Goal: Information Seeking & Learning: Learn about a topic

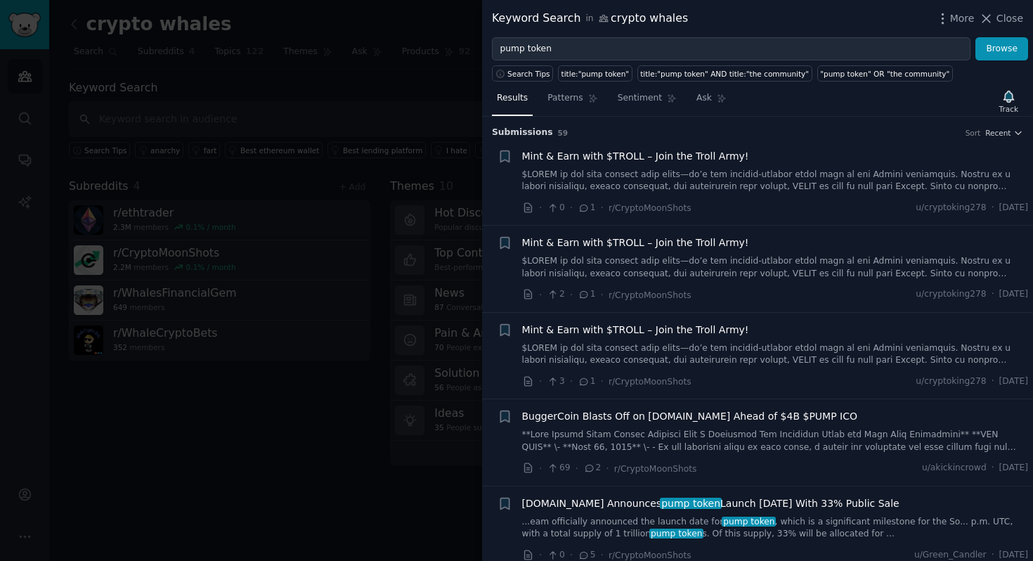
scroll to position [640, 0]
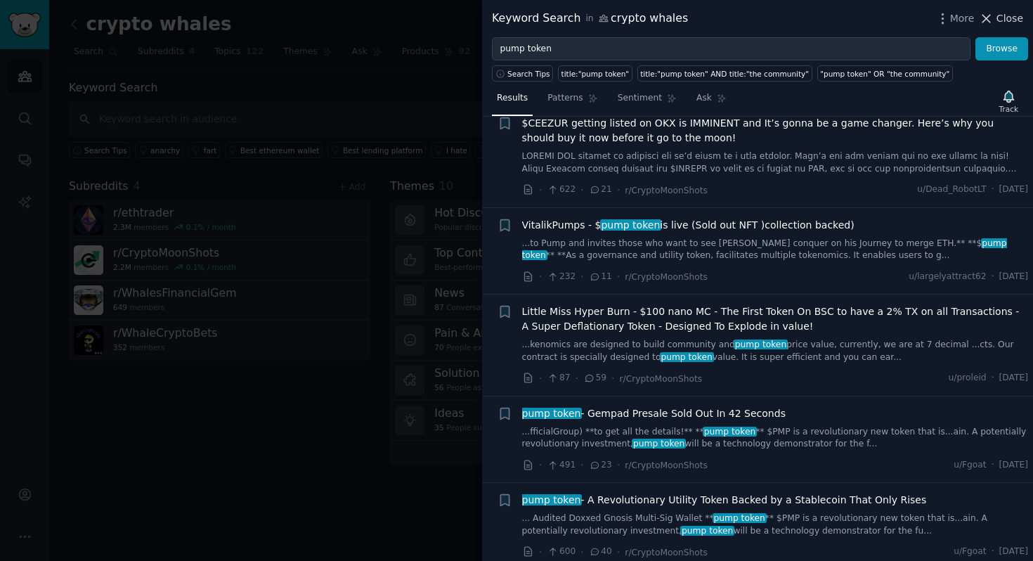
click at [1011, 22] on span "Close" at bounding box center [1010, 18] width 27 height 15
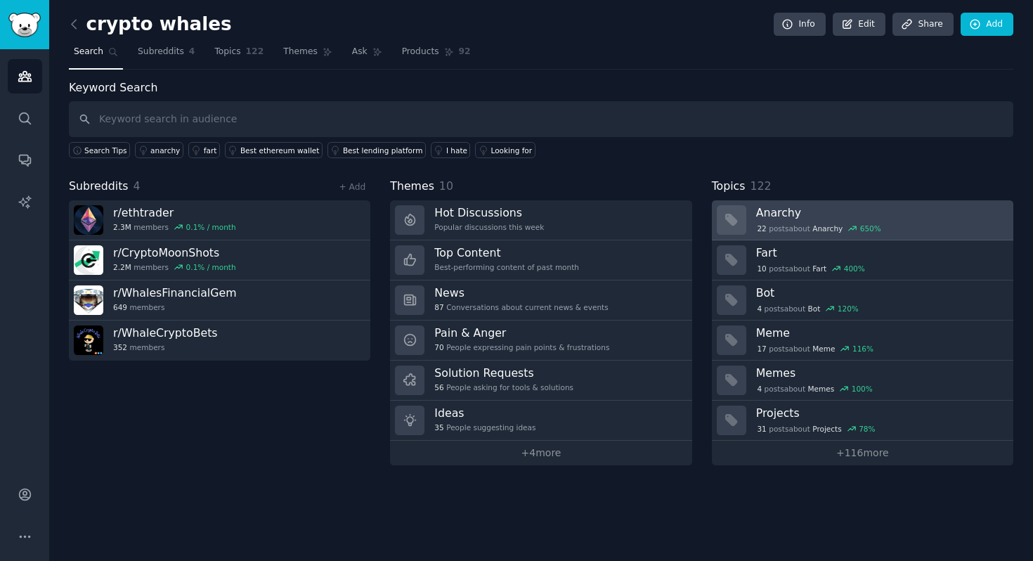
click at [789, 216] on h3 "Anarchy" at bounding box center [879, 212] width 247 height 15
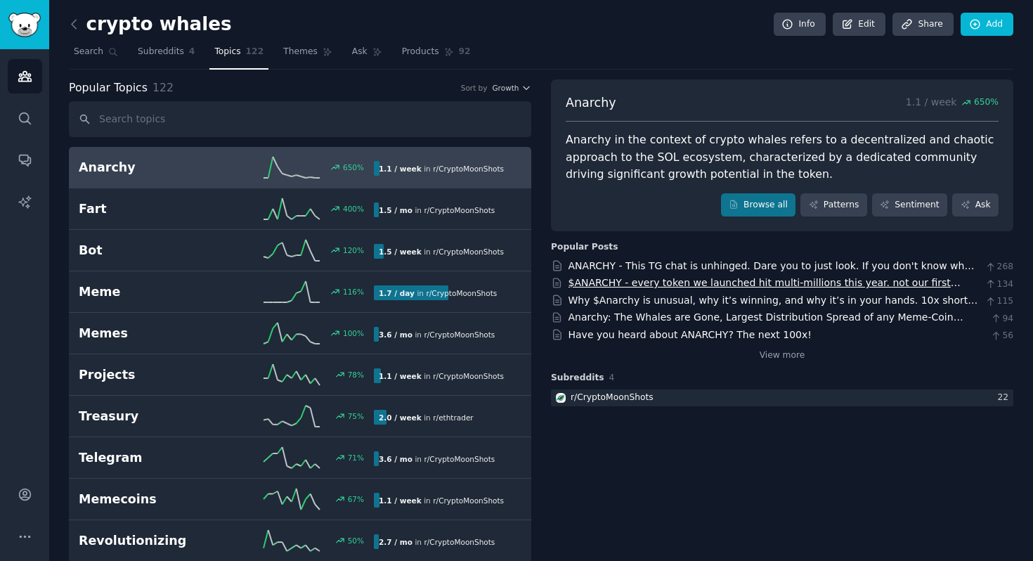
click at [790, 282] on link "$ANARCHY - every token we launched hit multi-millions this year. not our first …" at bounding box center [769, 297] width 400 height 41
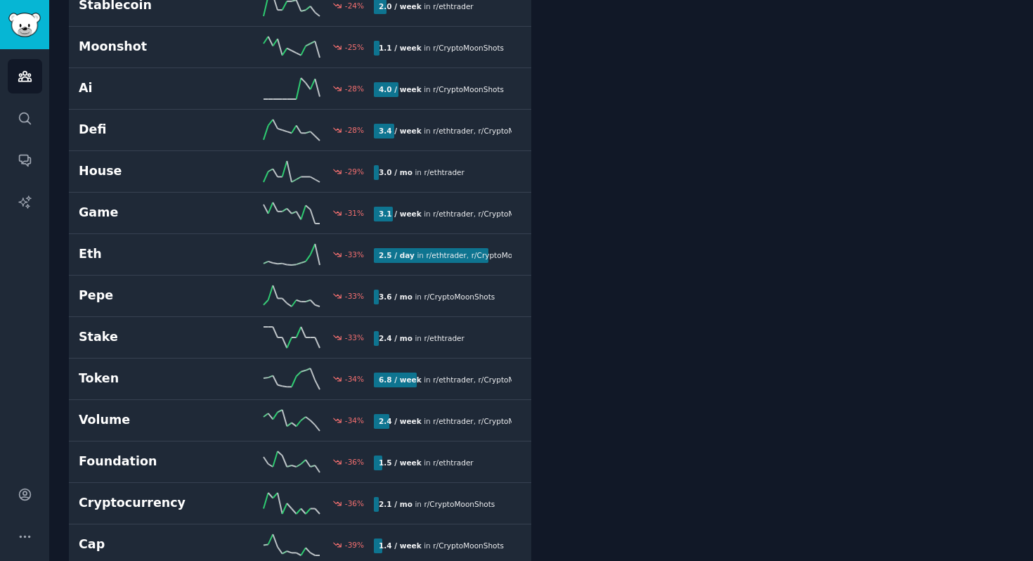
scroll to position [2032, 0]
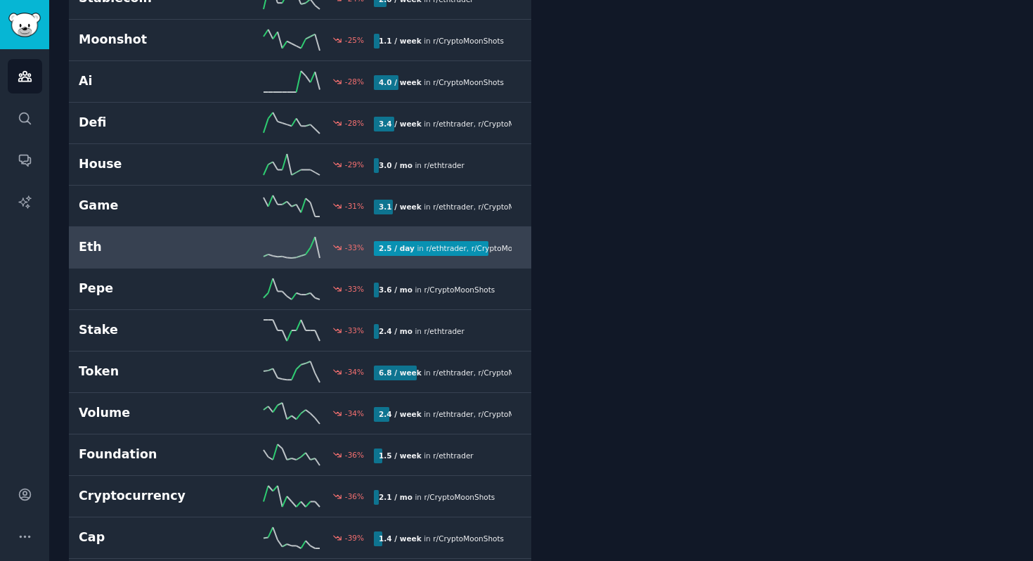
click at [140, 242] on h2 "Eth" at bounding box center [153, 247] width 148 height 18
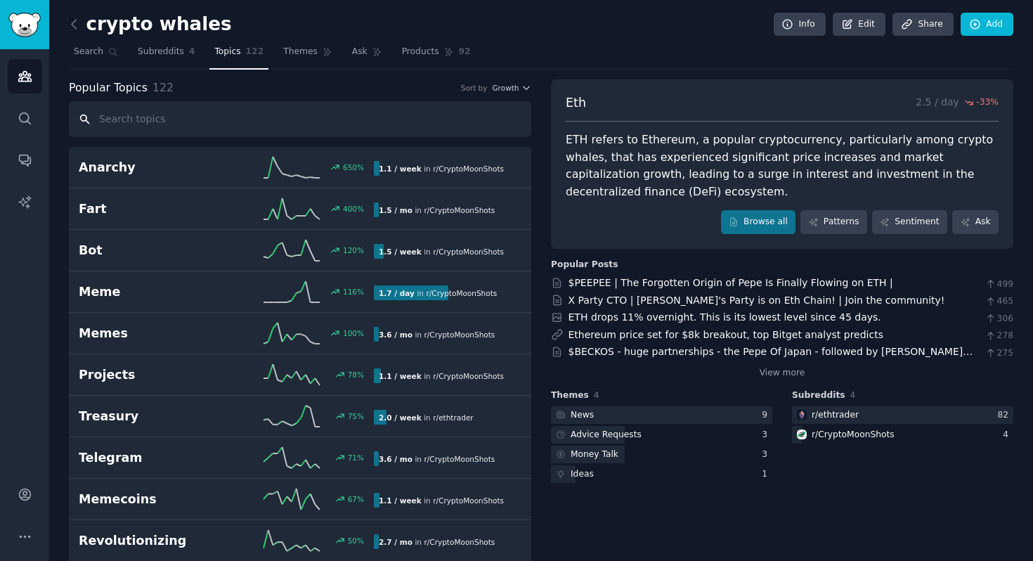
click at [198, 126] on input "text" at bounding box center [300, 119] width 463 height 36
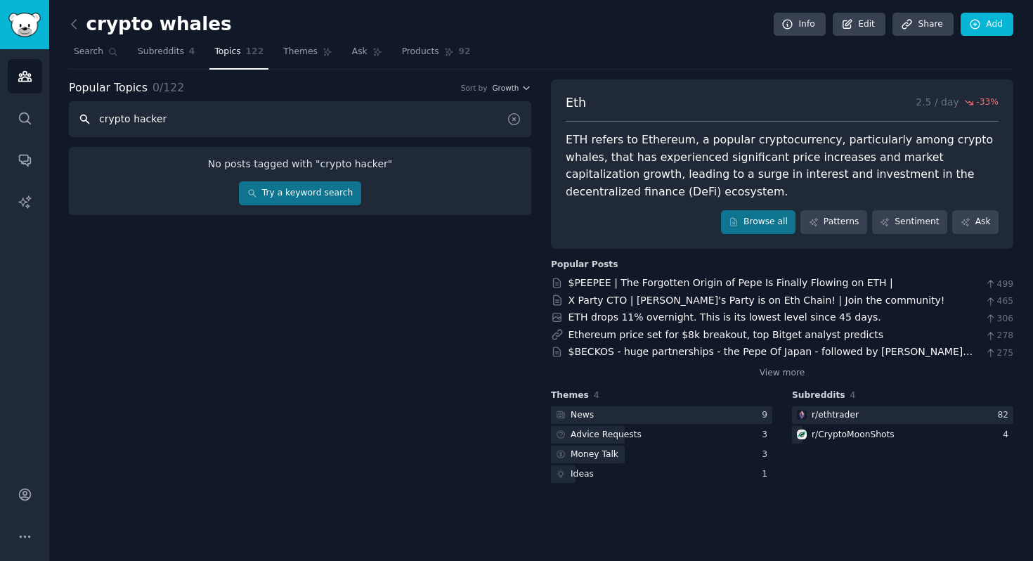
type input "crypto hacker"
click at [95, 53] on span "Search" at bounding box center [89, 52] width 30 height 13
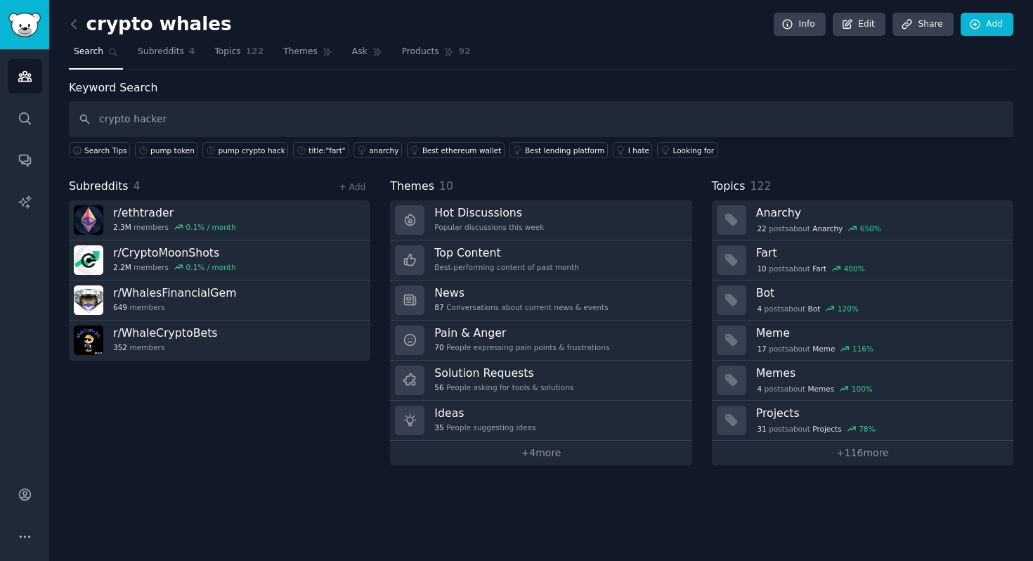
type input "crypto hacker"
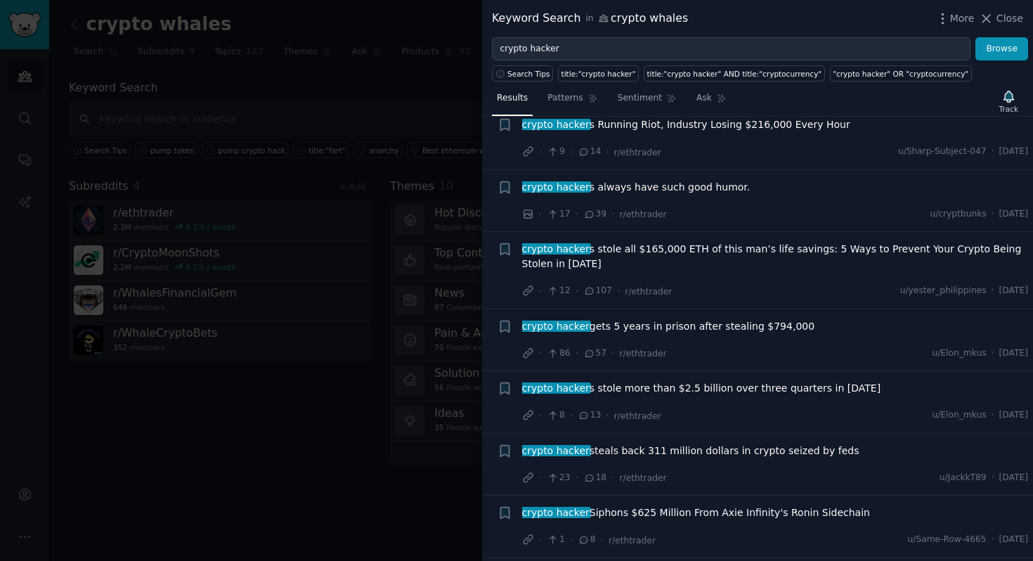
scroll to position [423, 0]
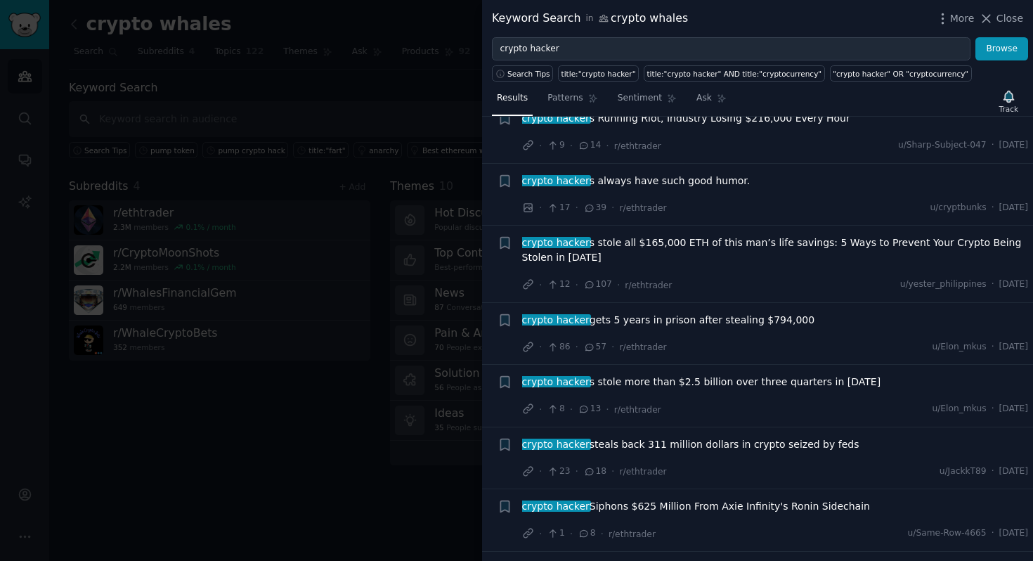
click at [627, 178] on span "crypto hacker s always have such good humor." at bounding box center [636, 181] width 228 height 15
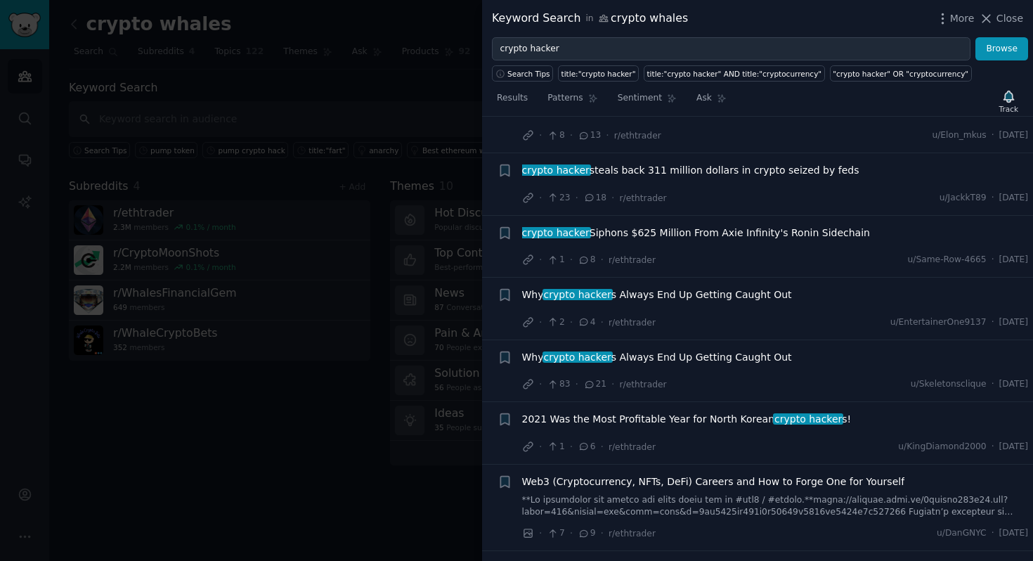
scroll to position [1235, 0]
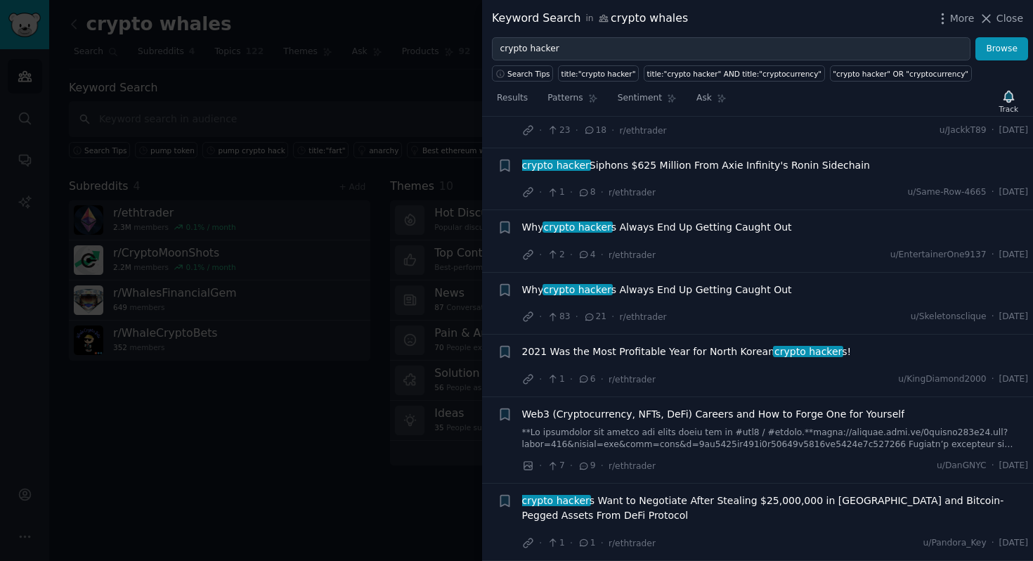
click at [1016, 26] on div "More Close" at bounding box center [980, 19] width 88 height 18
click at [1015, 20] on span "Close" at bounding box center [1010, 18] width 27 height 15
